Goal: Check status: Check status

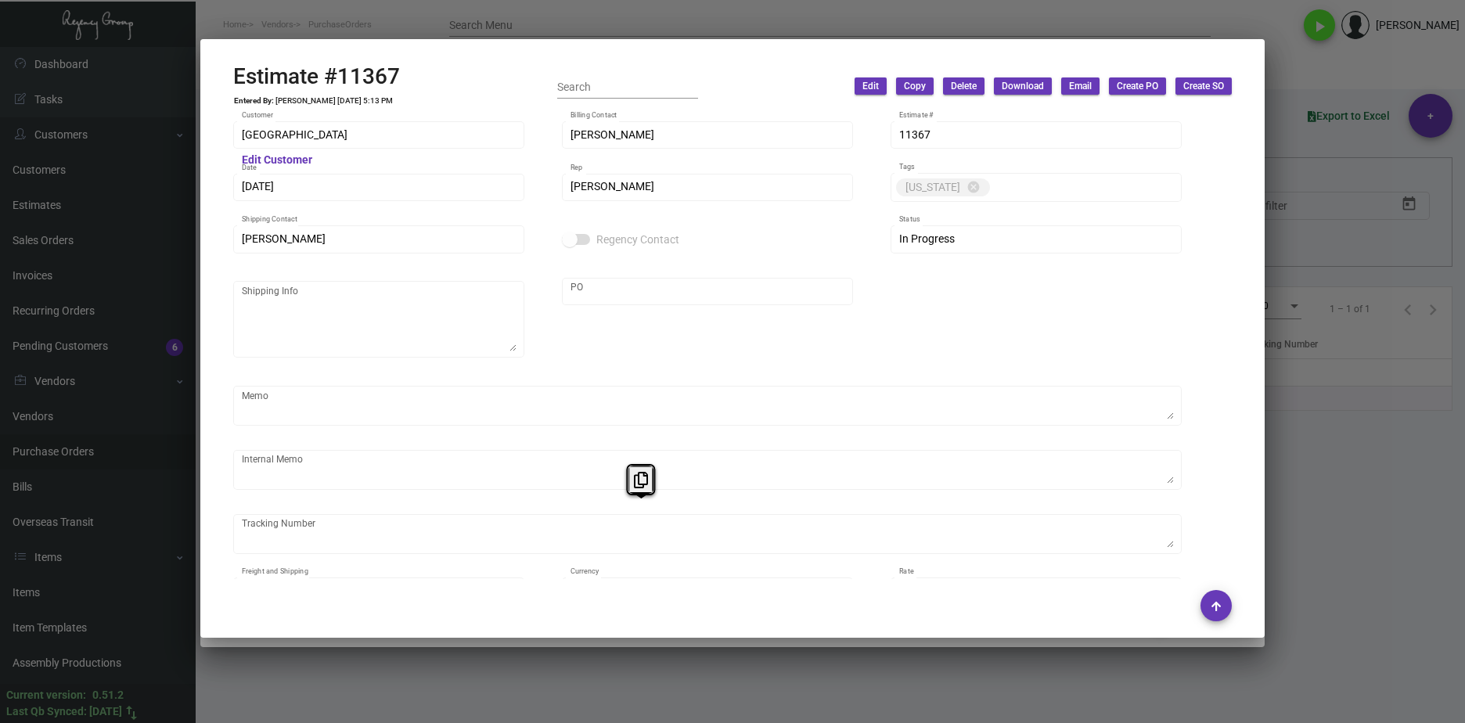
drag, startPoint x: 0, startPoint y: 0, endPoint x: 1298, endPoint y: 485, distance: 1386.2
click at [1296, 485] on div at bounding box center [732, 361] width 1465 height 723
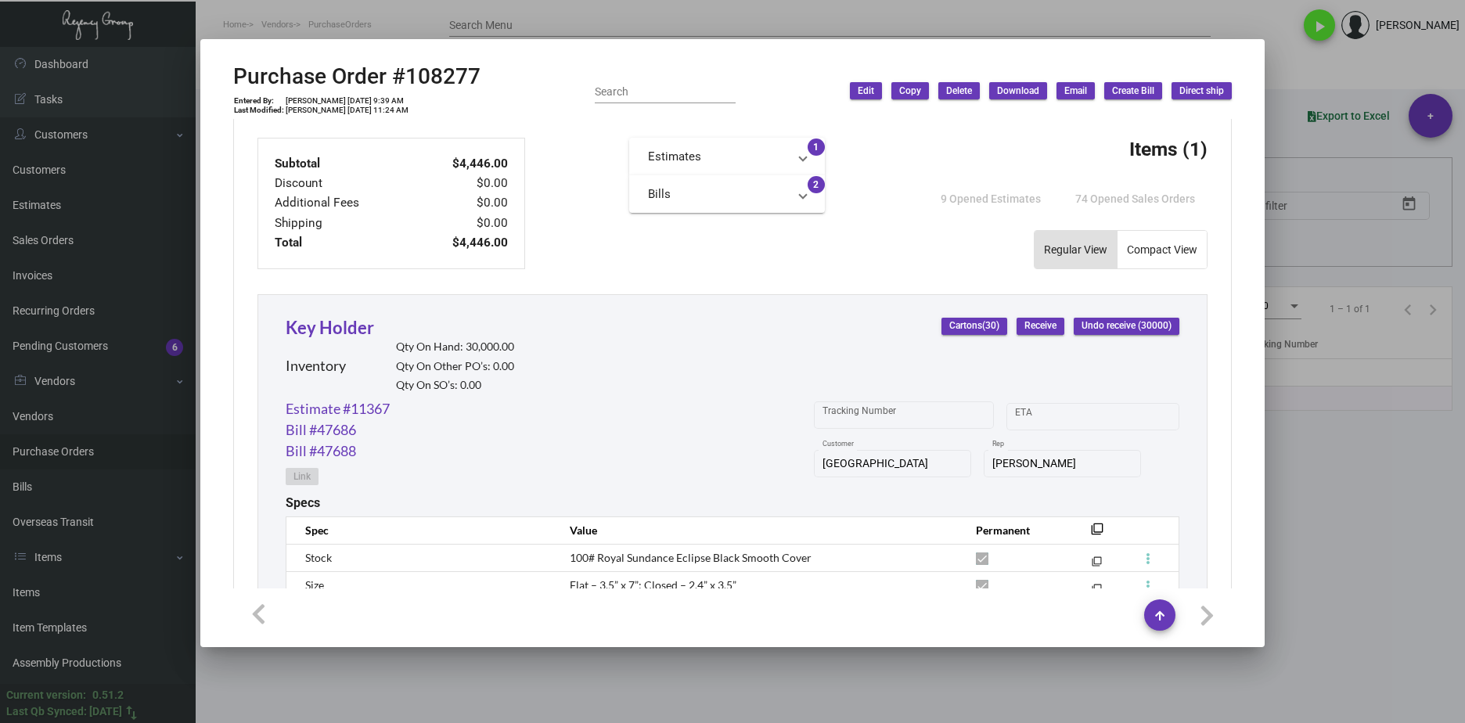
click at [1392, 518] on div at bounding box center [732, 361] width 1465 height 723
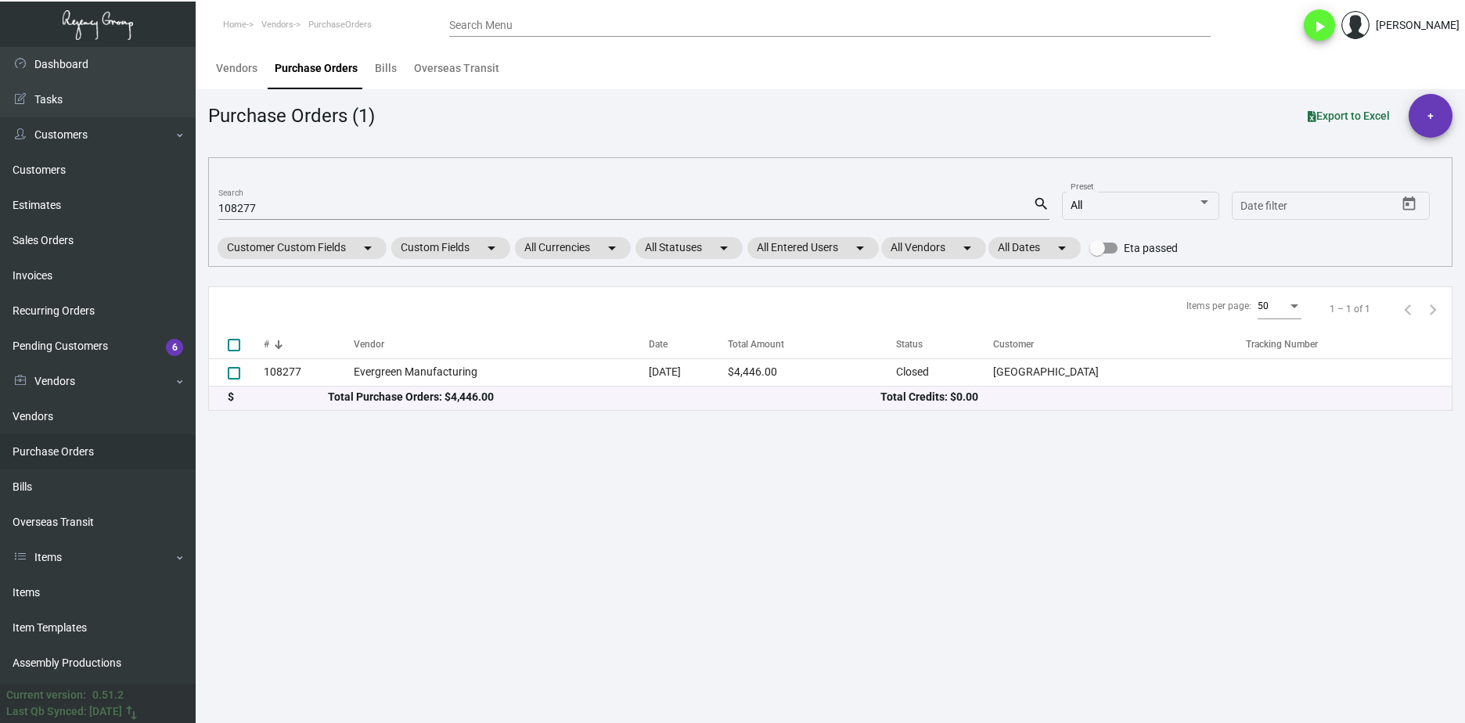
click at [88, 450] on link "Purchase Orders" at bounding box center [98, 451] width 196 height 35
click at [285, 220] on mat-form-field "108277 Search search" at bounding box center [633, 207] width 831 height 49
click at [288, 215] on div "108277 Search" at bounding box center [625, 208] width 815 height 24
click at [283, 204] on input "108277" at bounding box center [625, 209] width 815 height 13
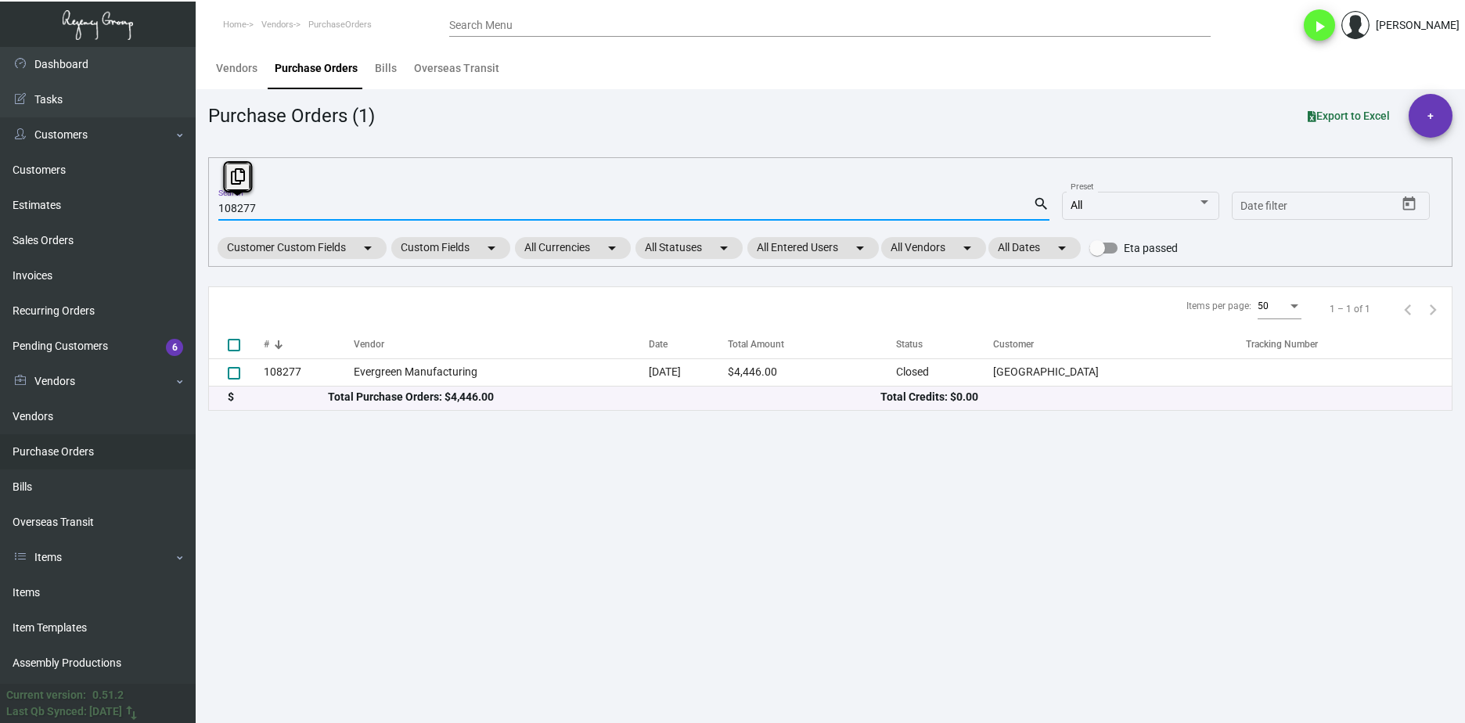
click at [283, 204] on input "108277" at bounding box center [625, 209] width 815 height 13
paste input "6654"
type input "106654"
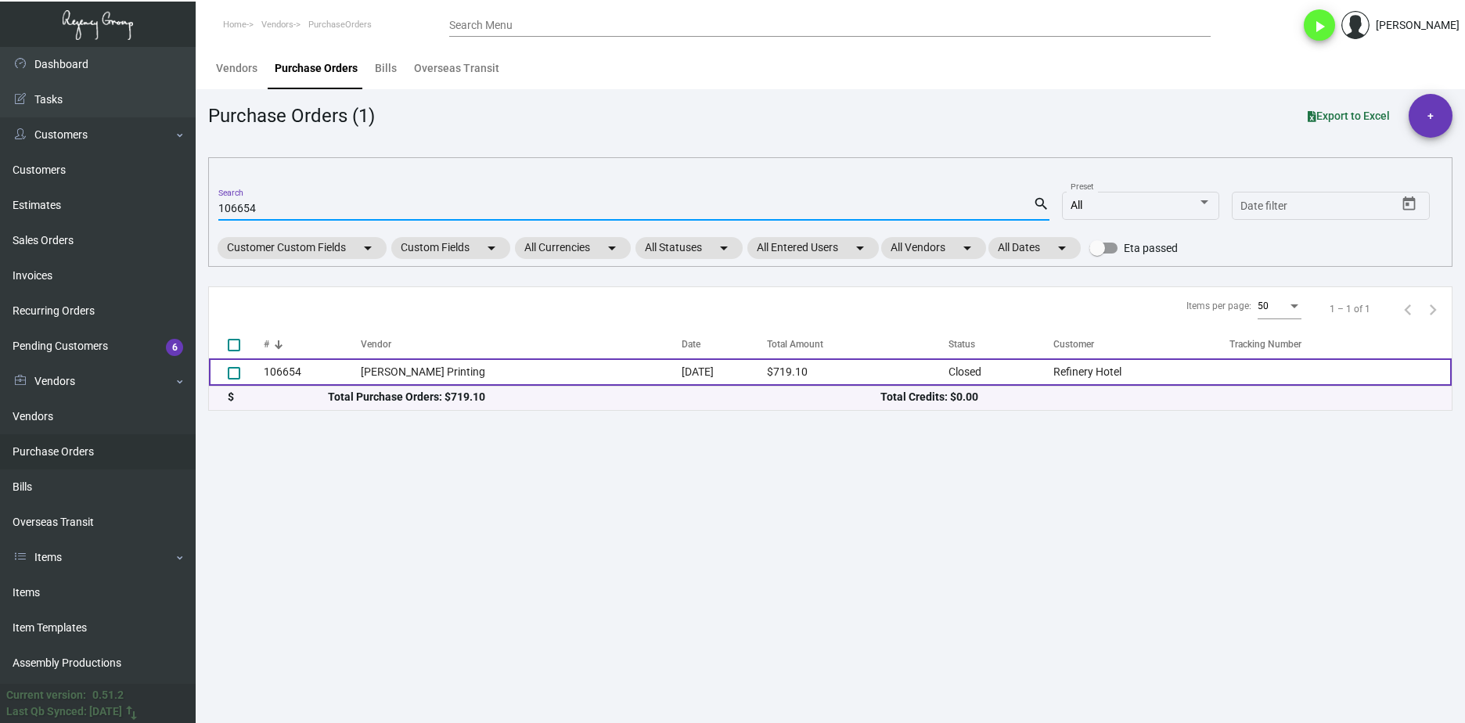
click at [376, 377] on td "[PERSON_NAME] Printing" at bounding box center [521, 371] width 321 height 27
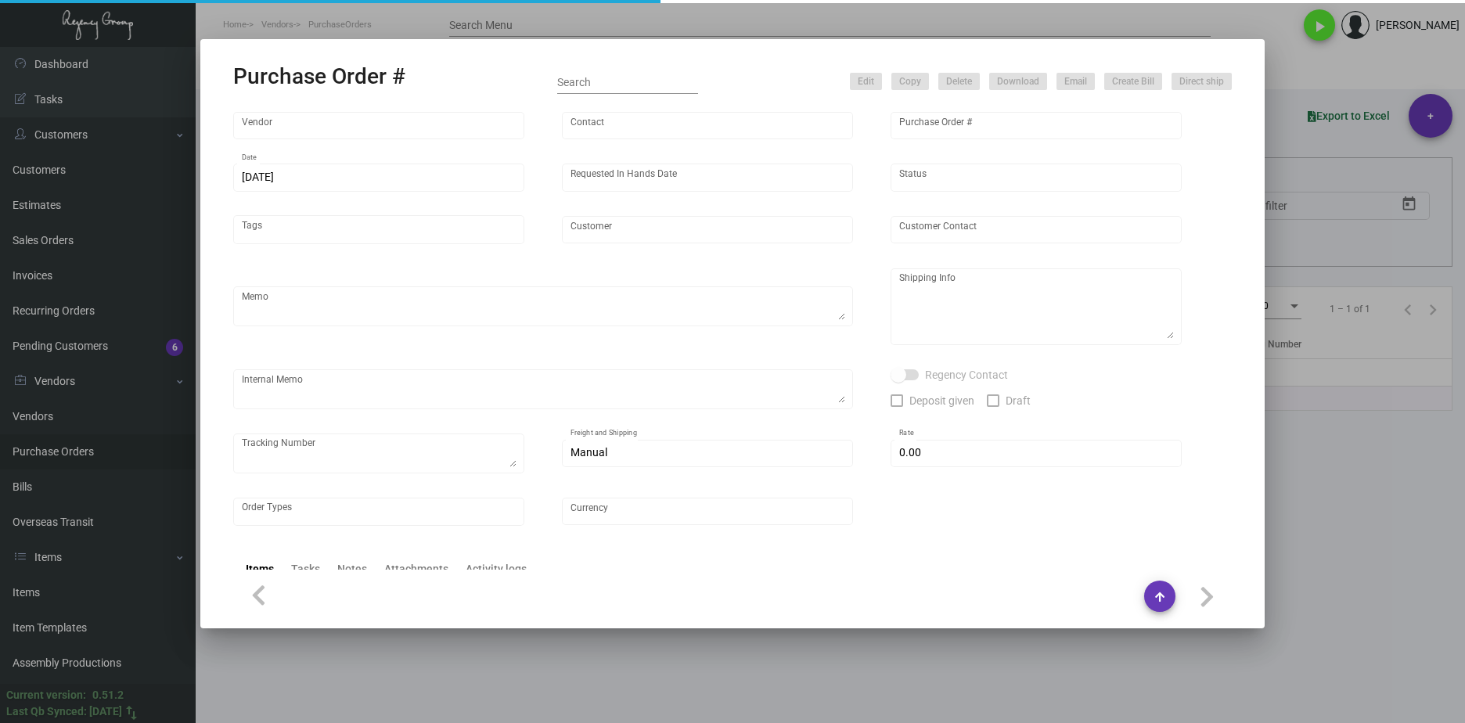
type input "[PERSON_NAME] Printing"
type input "[PERSON_NAME]"
type input "106654"
type input "[DATE]"
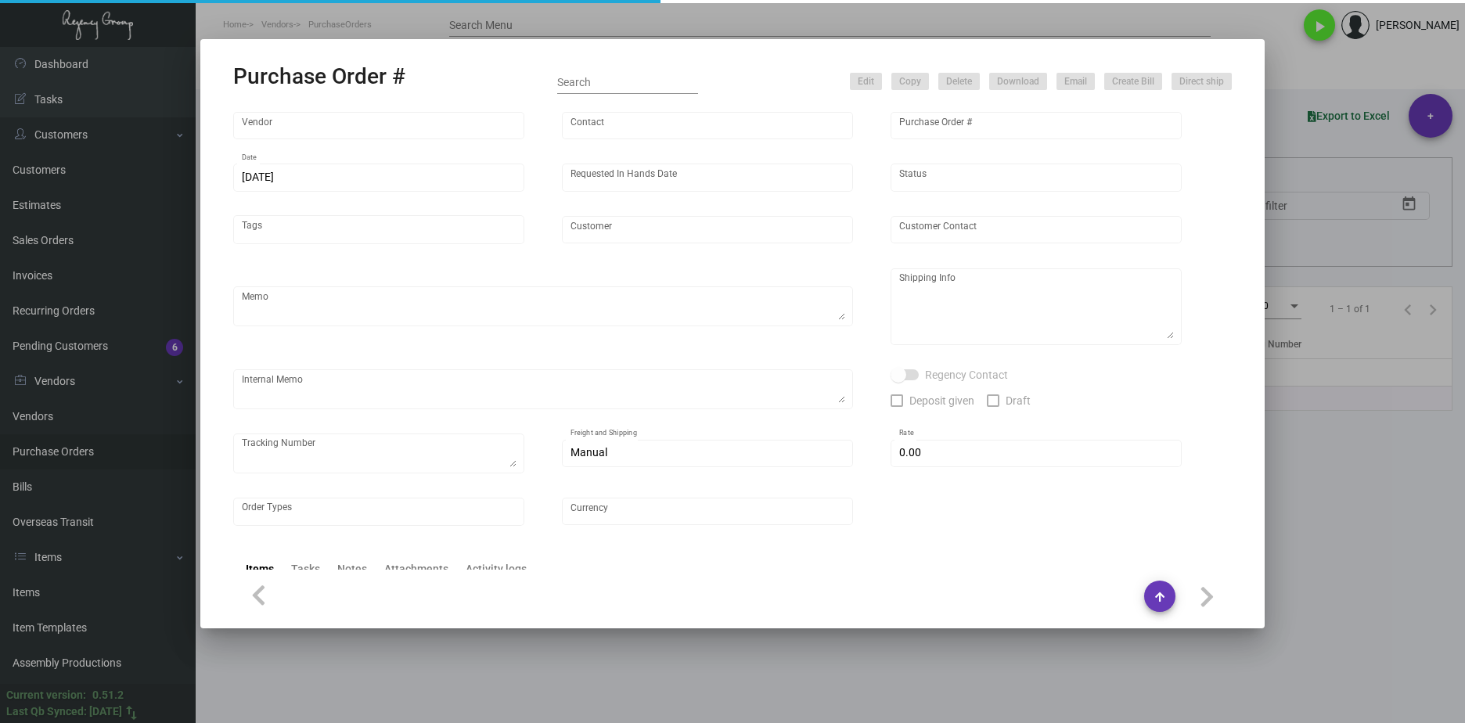
type input "Refinery Hotel"
type input "[PERSON_NAME]"
type textarea "Please reach out to SH for UPS labels. ***Clients needs by the 8th***"
type textarea "Refinery Hotel - [PERSON_NAME] [STREET_ADDRESS][US_STATE]"
type input "$ 0.00"
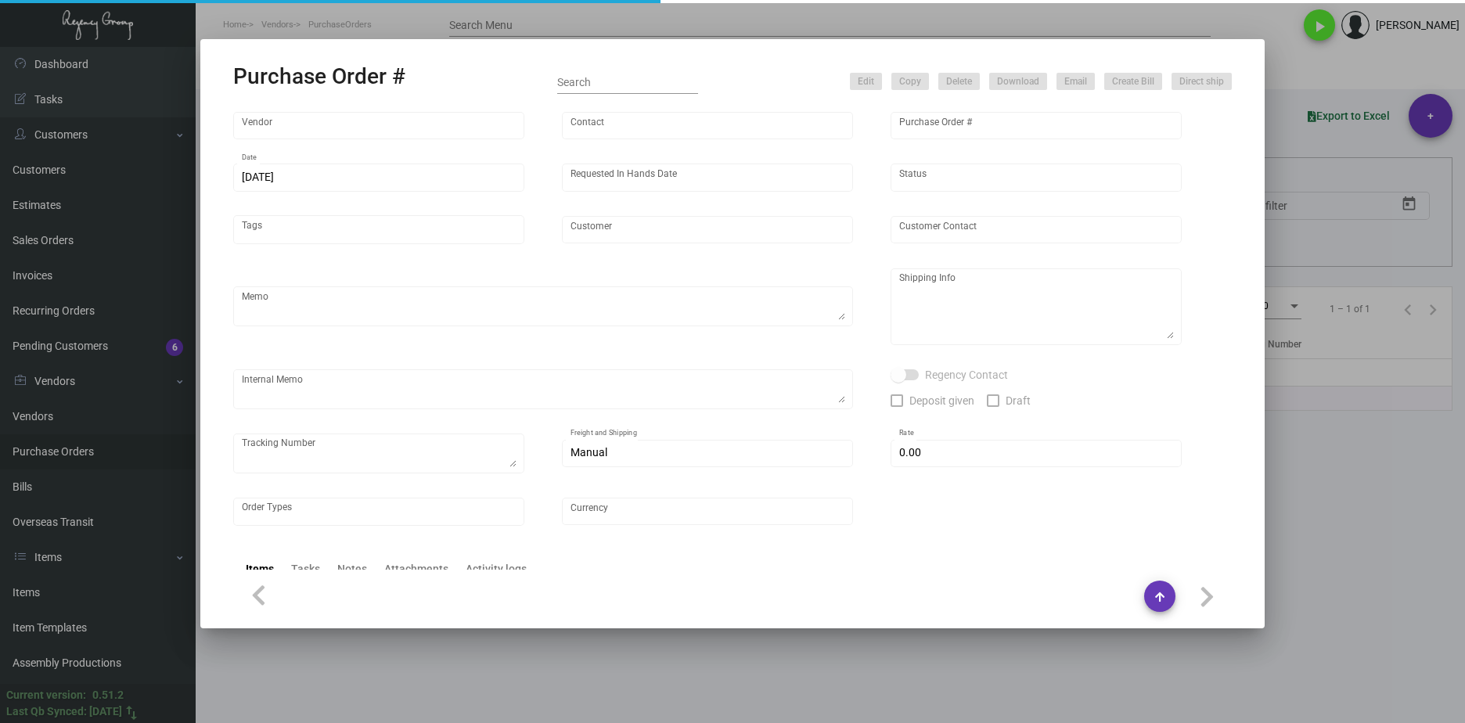
type input "United States Dollar $"
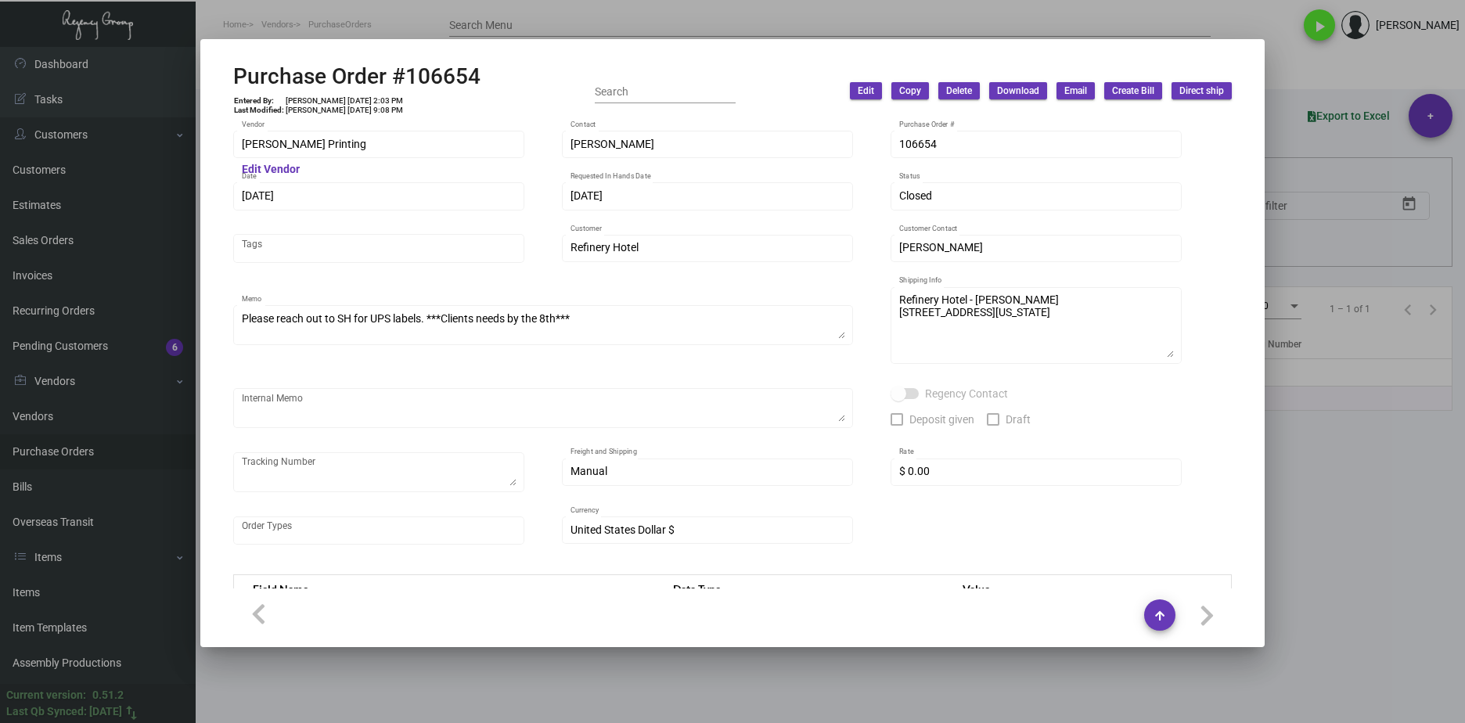
click at [220, 142] on div "[PERSON_NAME] Printing Vendor Edit Vendor [PERSON_NAME] Contact 106654 Purchase…" at bounding box center [732, 354] width 1036 height 470
click at [1330, 655] on div at bounding box center [732, 361] width 1465 height 723
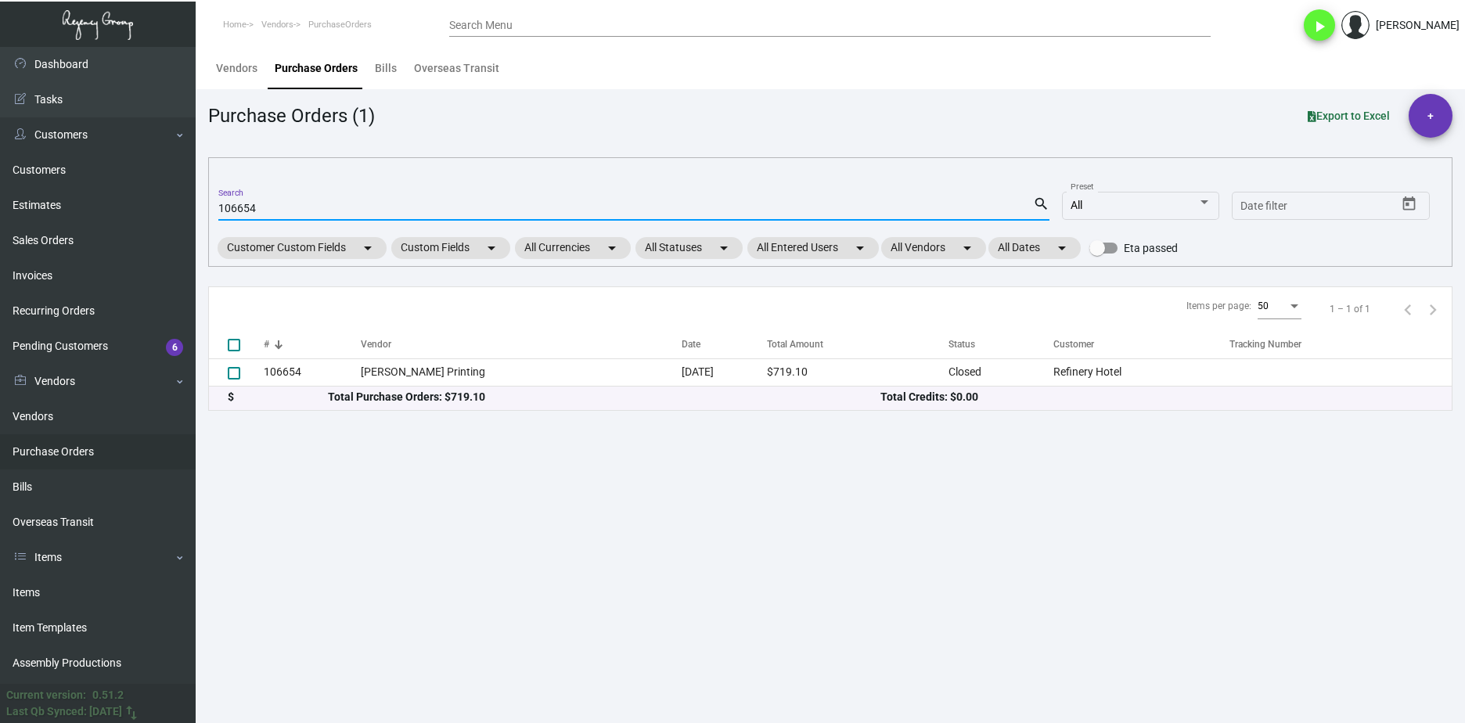
click at [243, 208] on input "106654" at bounding box center [625, 209] width 815 height 13
paste input "98725"
type input "98725"
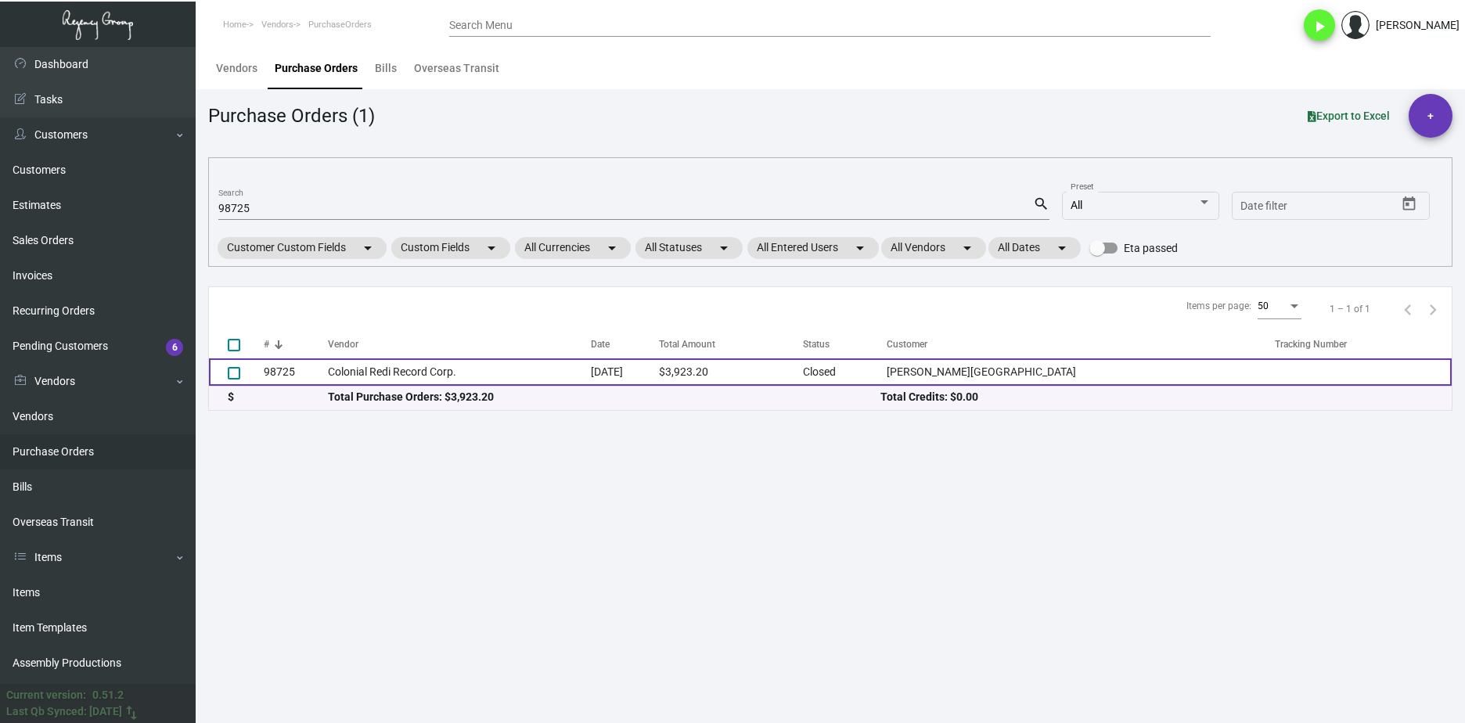
click at [302, 376] on td "98725" at bounding box center [296, 371] width 64 height 27
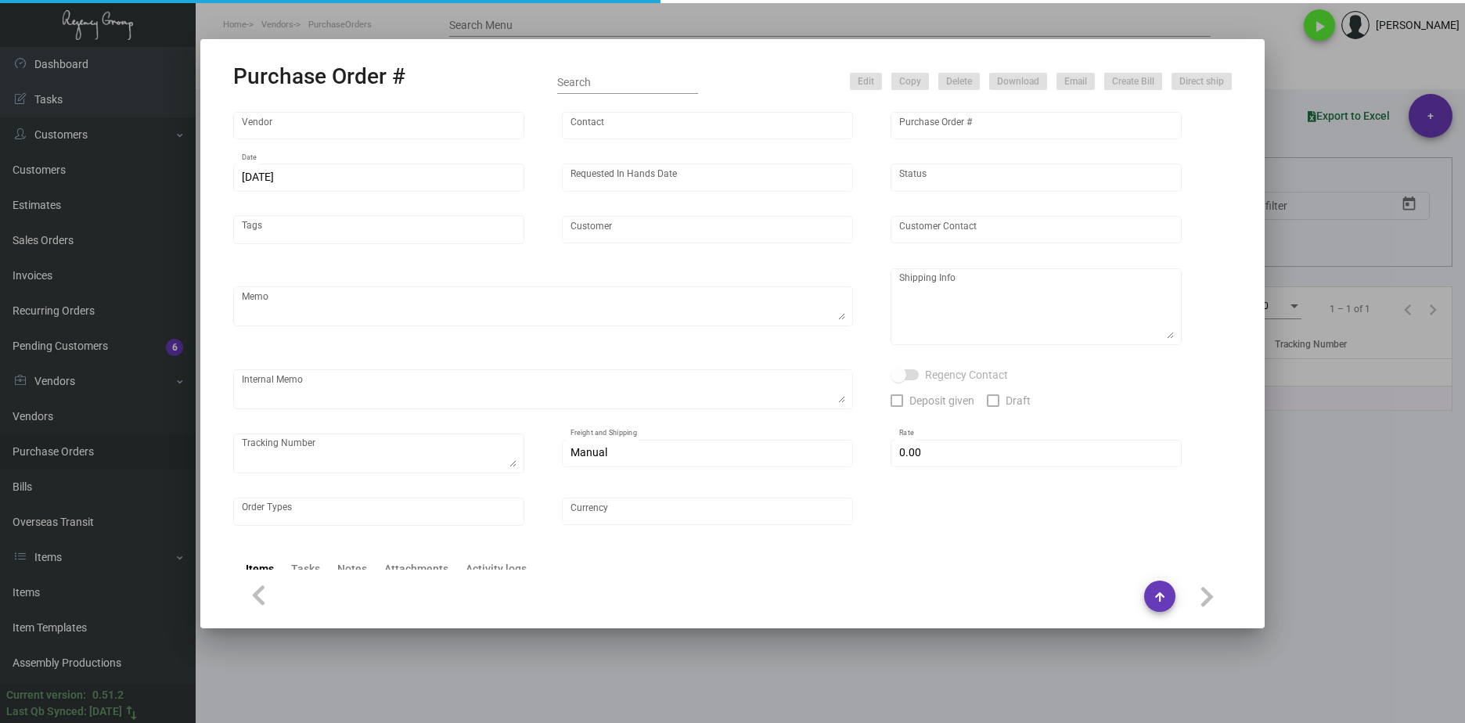
type input "Colonial Redi Record Corp."
type input "[PERSON_NAME]"
type input "98725"
type input "[DATE]"
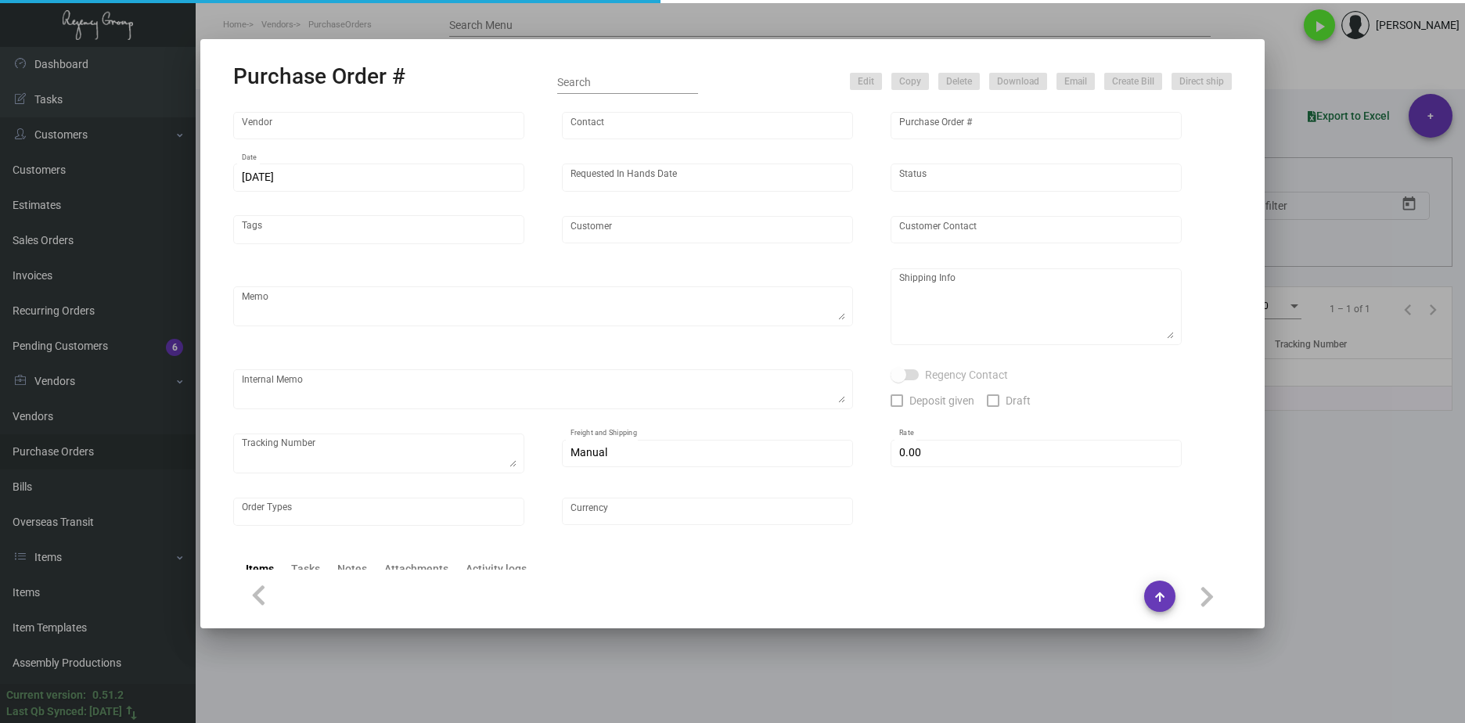
type input "[PERSON_NAME][GEOGRAPHIC_DATA]"
type input "[PERSON_NAME]"
type textarea "***ANY PRICE DISCREPANCY MUST BE CALLED OUT PRIOR TO PROCEEDING WITH THIS ORDER…"
type textarea "[PERSON_NAME][GEOGRAPHIC_DATA] - [PERSON_NAME] [STREET_ADDRESS]"
type input "$ 0.00"
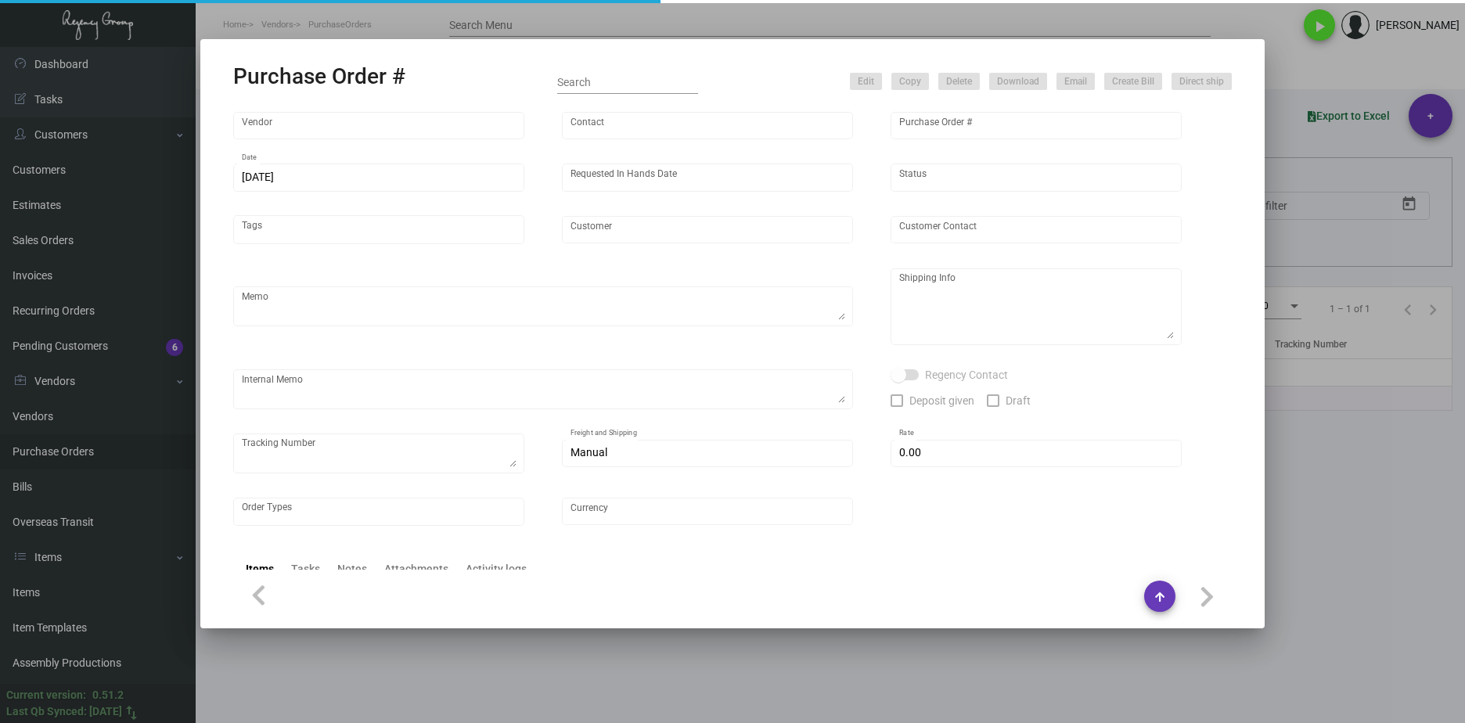
type input "United States Dollar $"
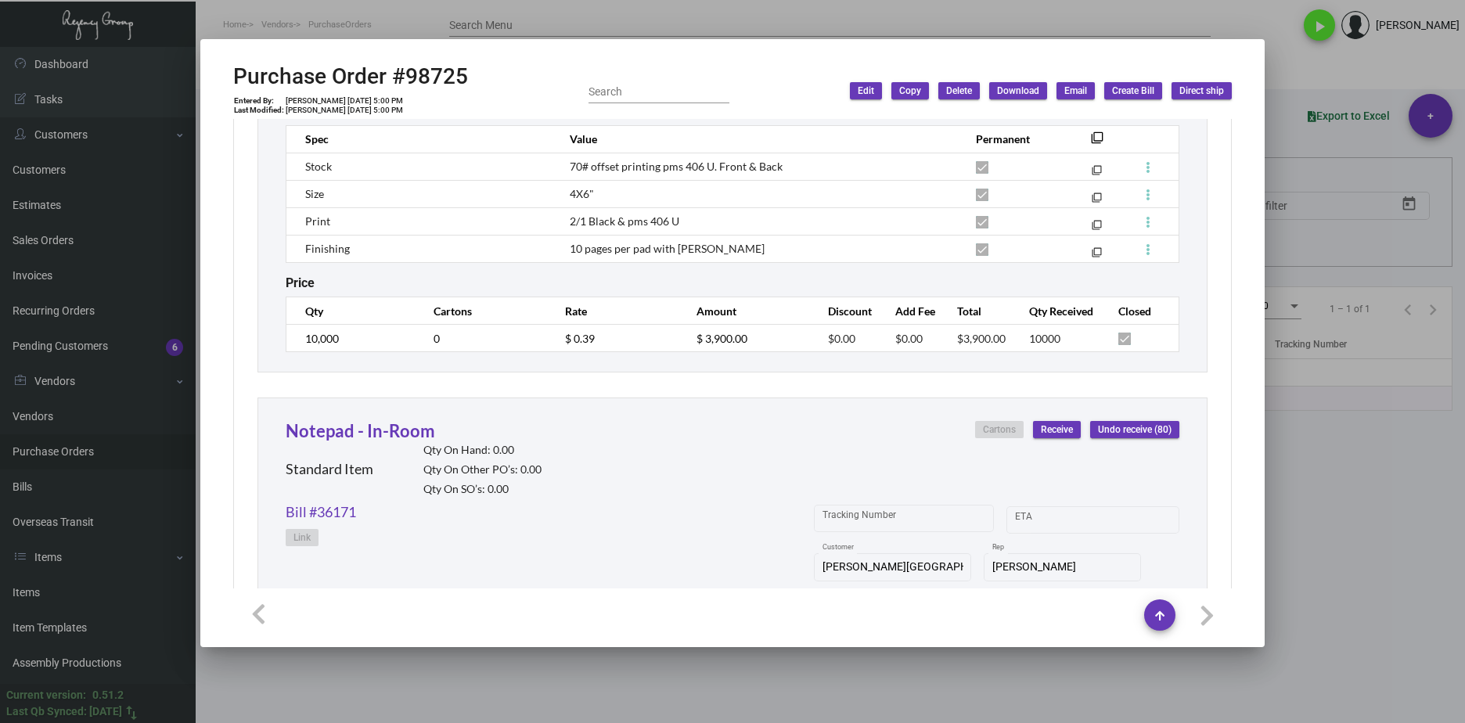
scroll to position [976, 0]
